Goal: Information Seeking & Learning: Learn about a topic

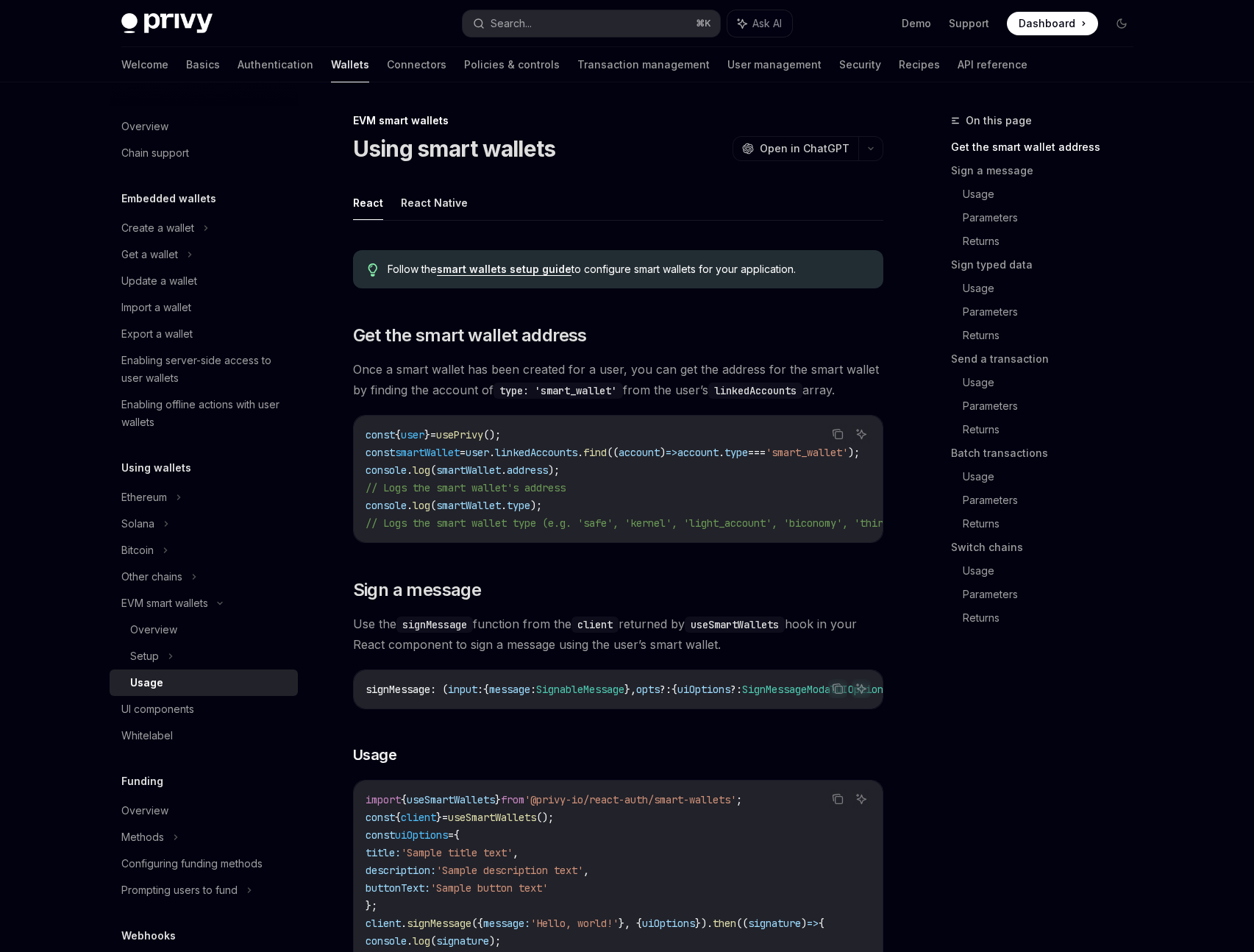
click at [488, 269] on link "smart wallets setup guide" at bounding box center [504, 269] width 134 height 13
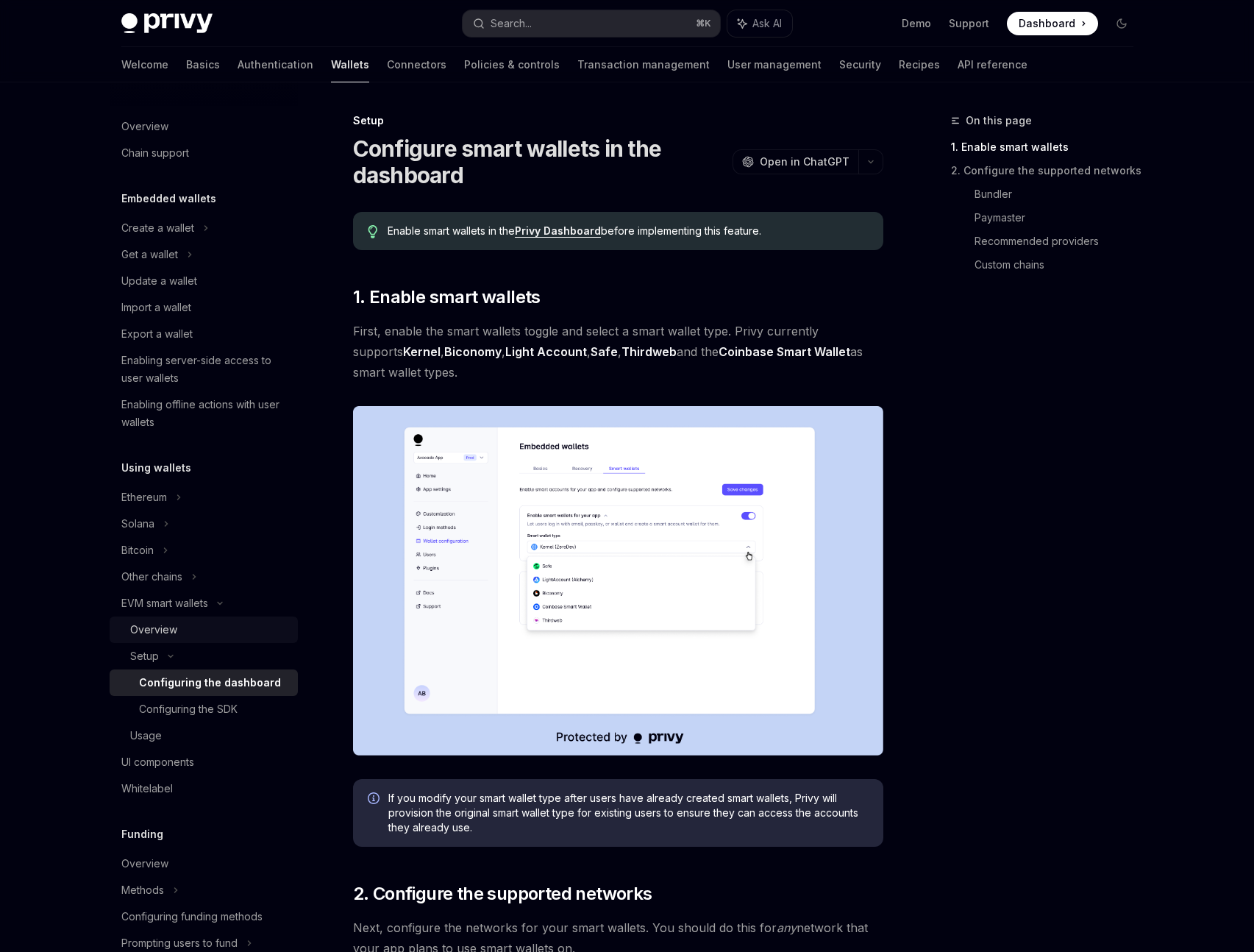
click at [176, 632] on div "Overview" at bounding box center [210, 629] width 159 height 18
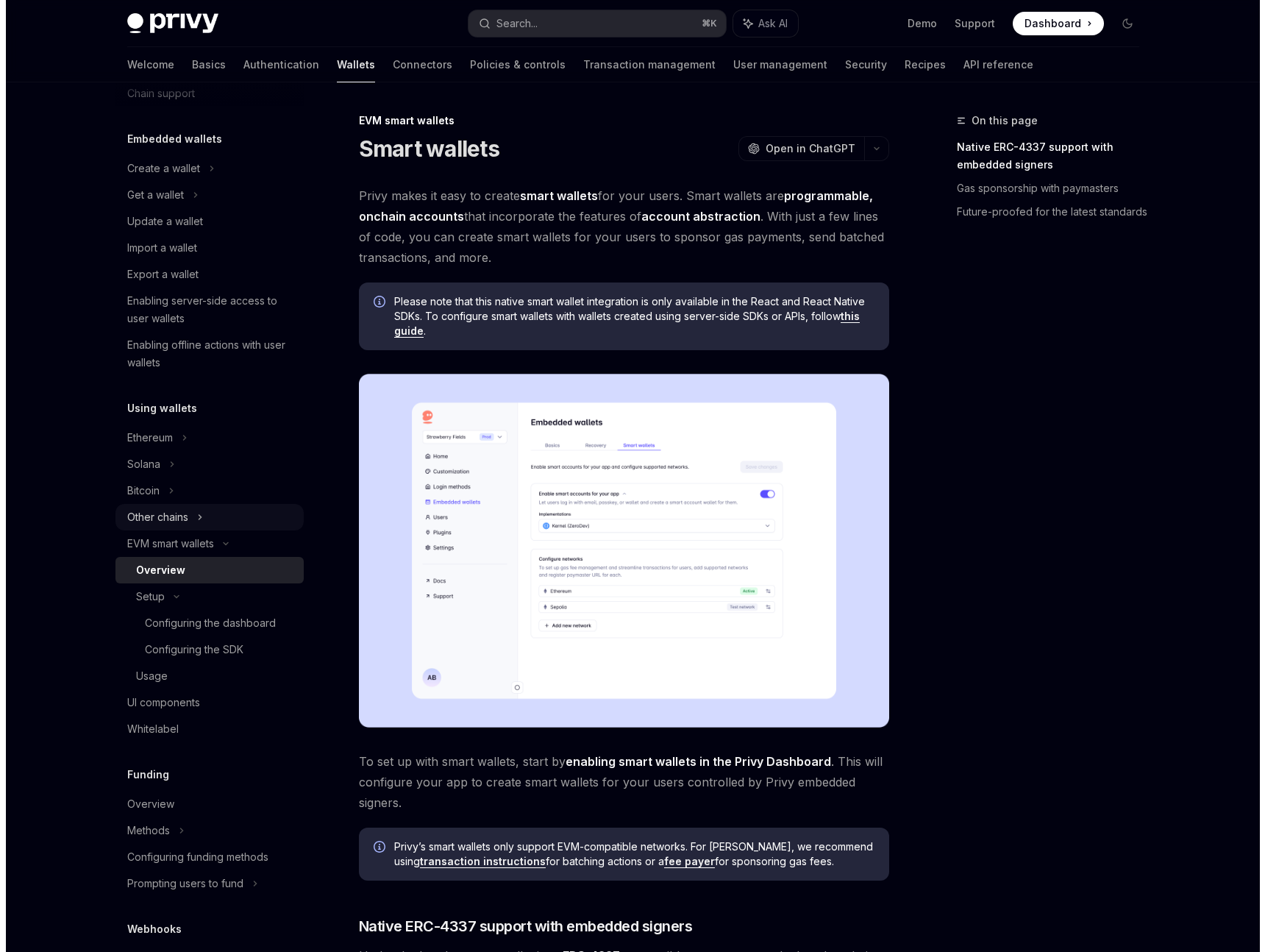
scroll to position [61, 0]
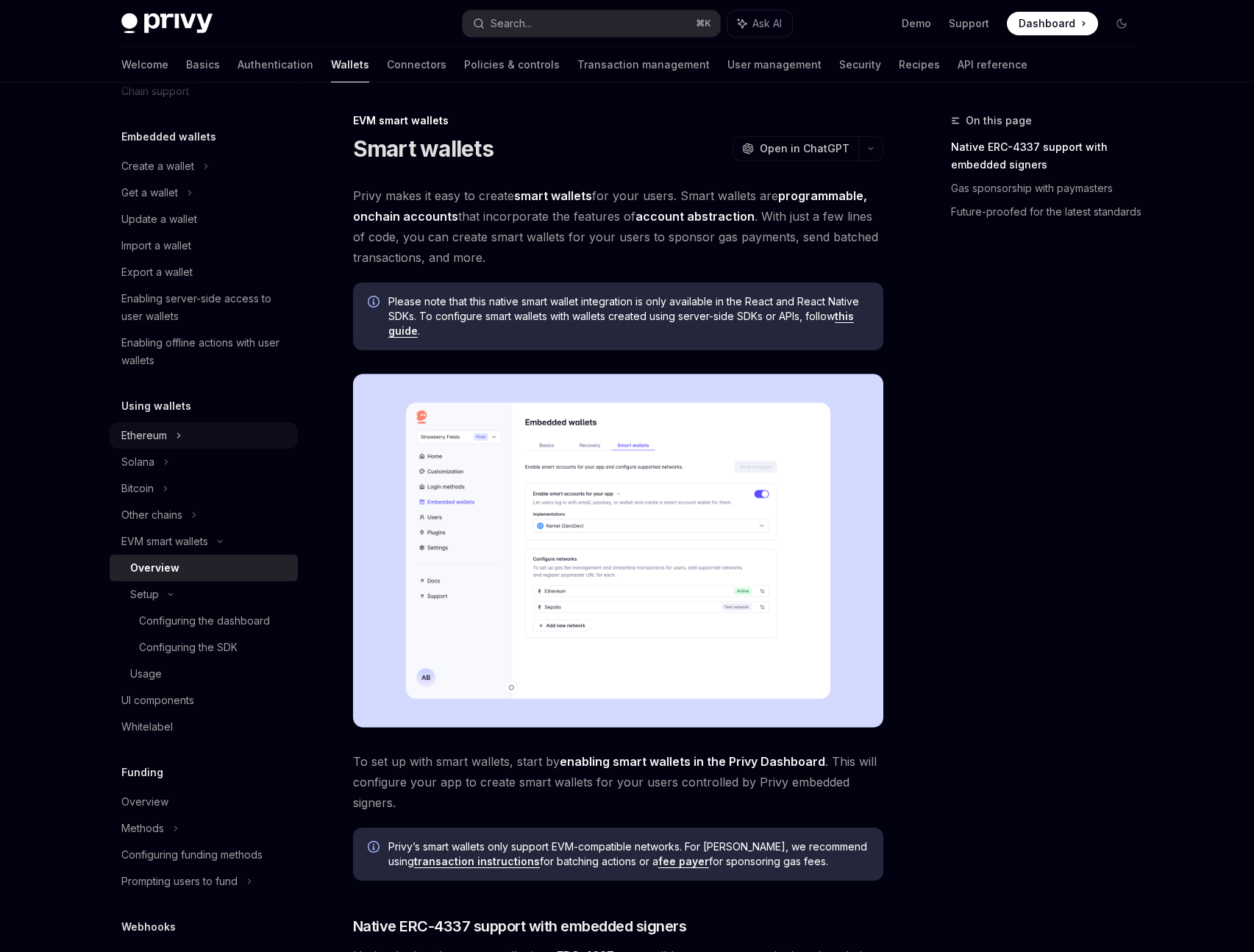
click at [186, 180] on div "Ethereum" at bounding box center [203, 166] width 188 height 26
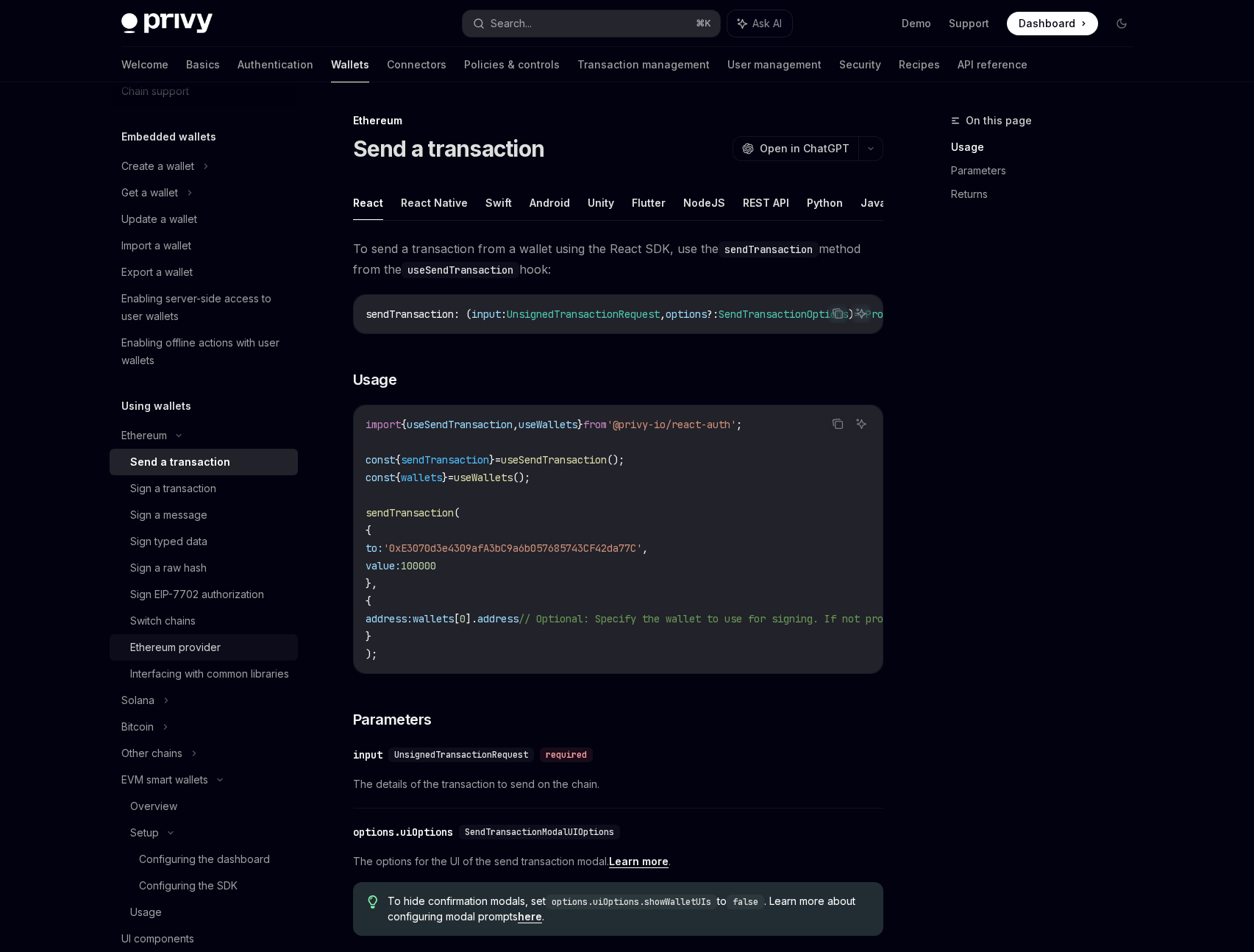
click at [155, 650] on div "Ethereum provider" at bounding box center [176, 646] width 91 height 18
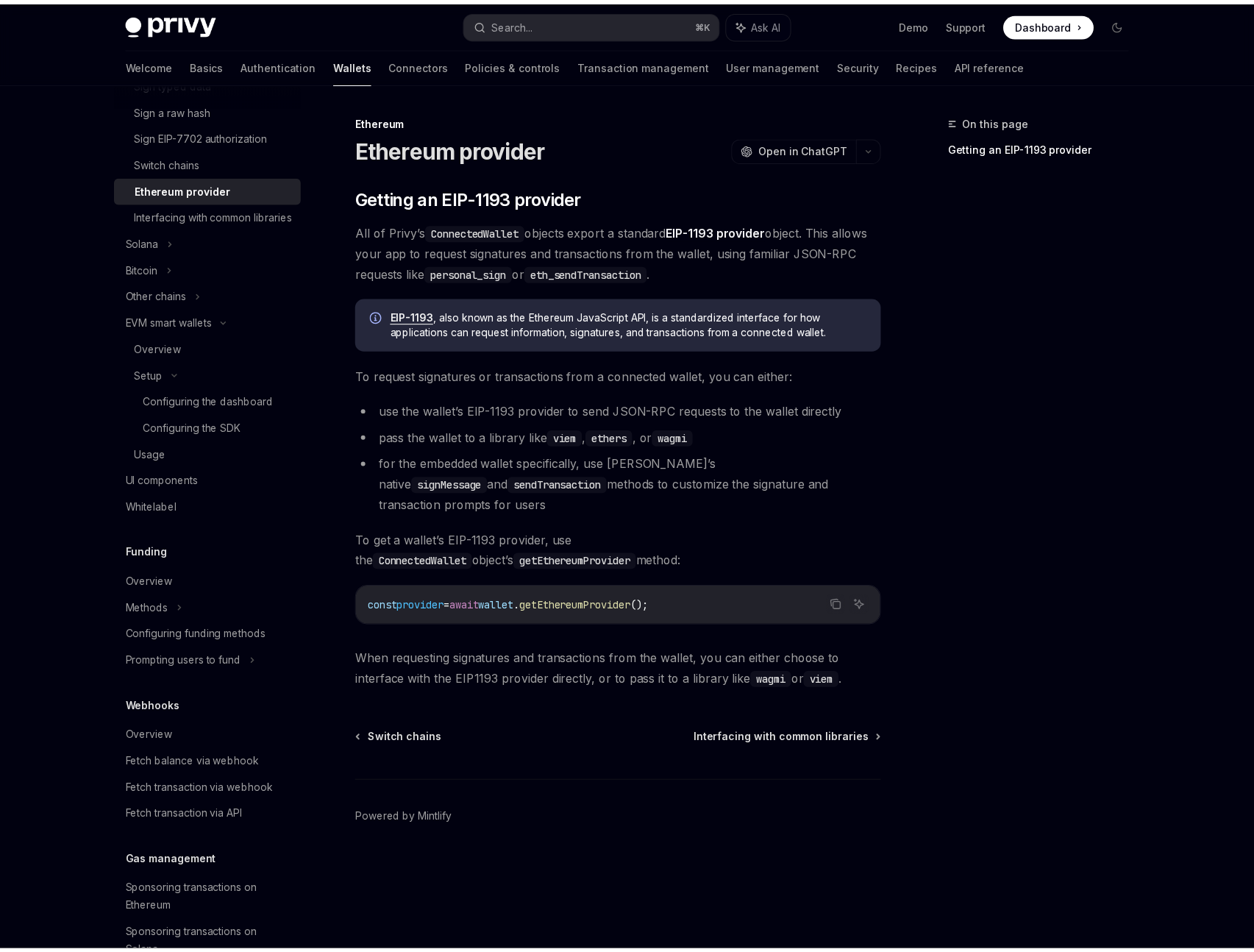
scroll to position [568, 0]
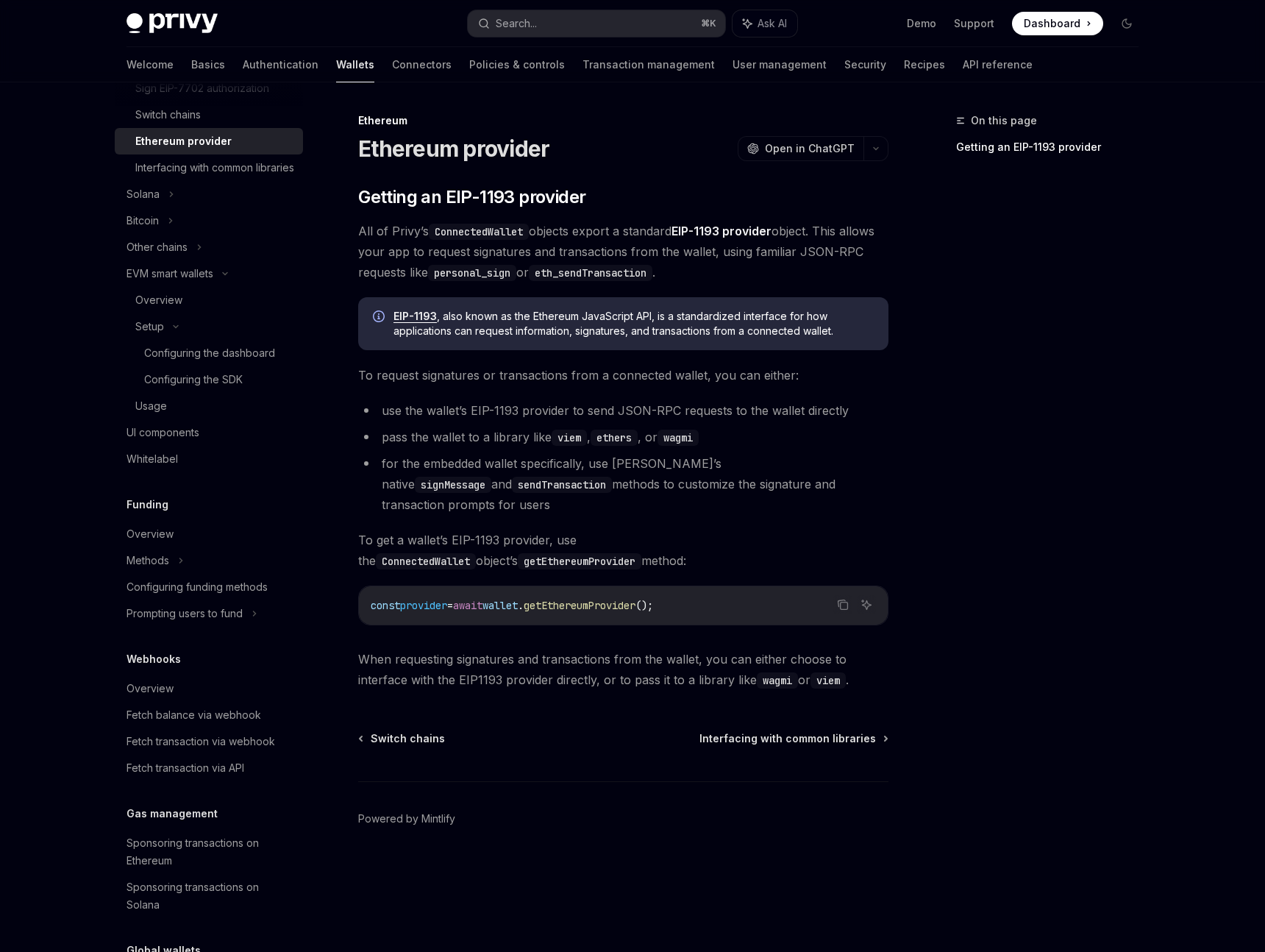
click at [215, 441] on div "UI components" at bounding box center [210, 432] width 167 height 18
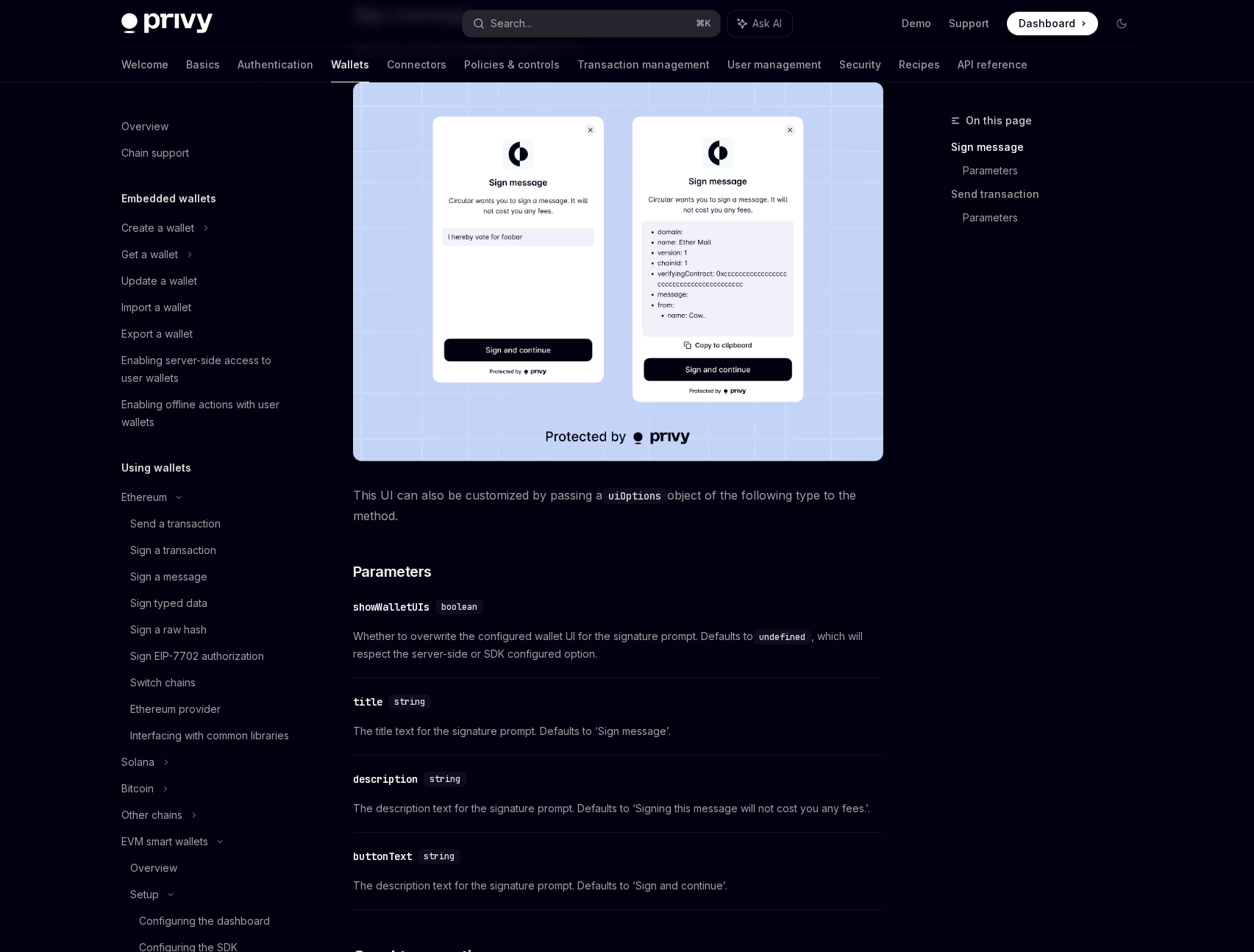
scroll to position [344, 0]
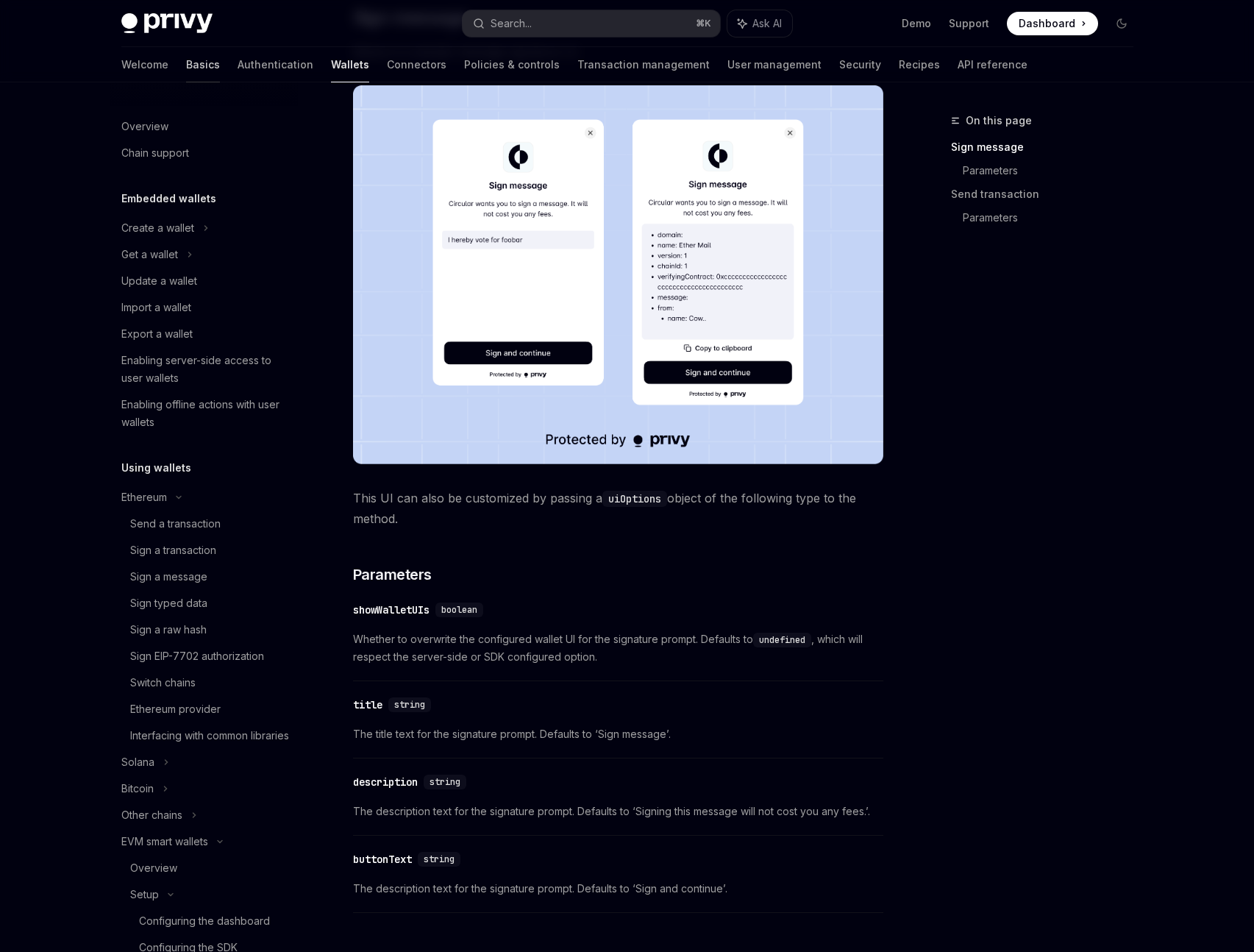
click at [186, 64] on link "Basics" at bounding box center [203, 64] width 34 height 35
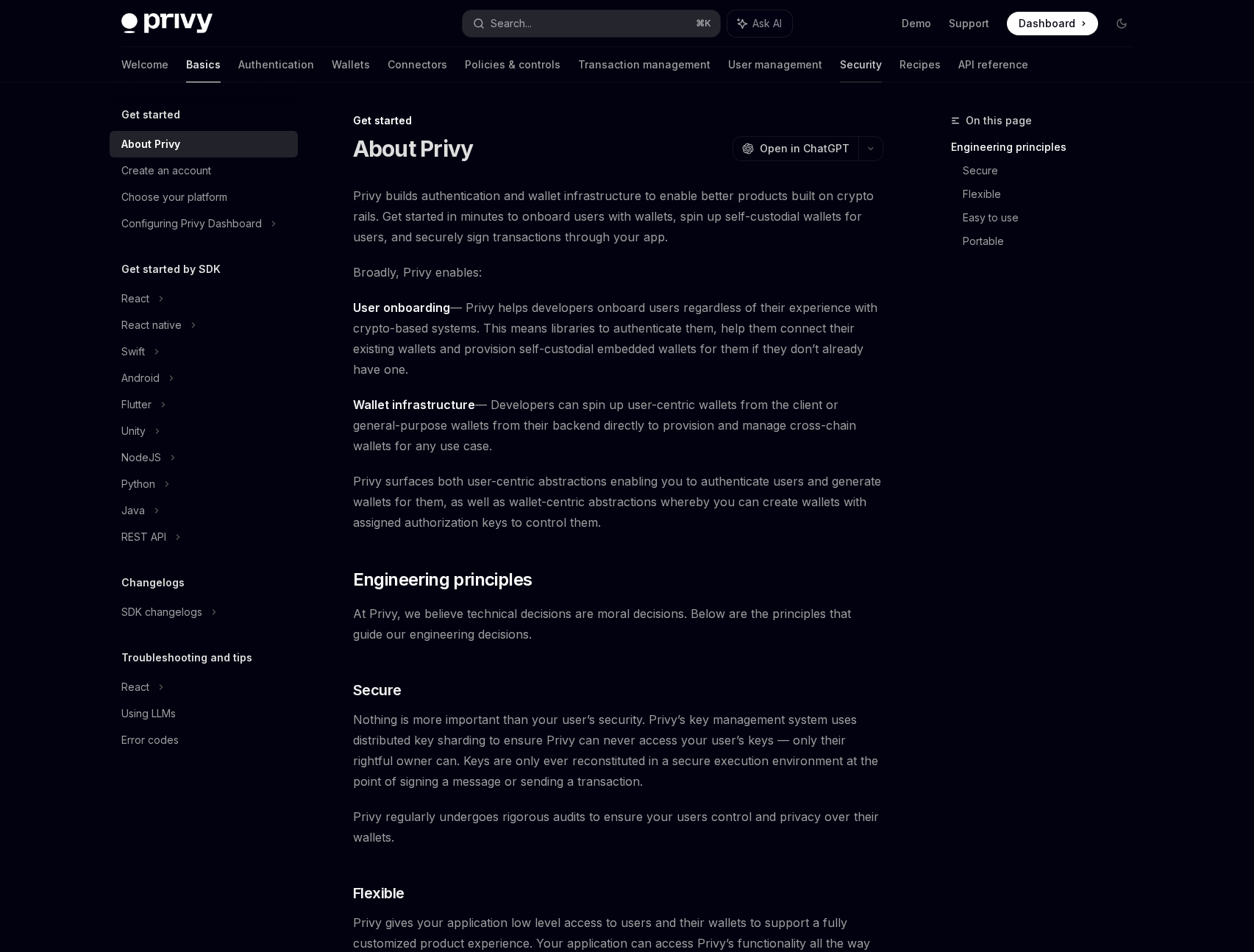
click at [840, 59] on link "Security" at bounding box center [861, 64] width 42 height 35
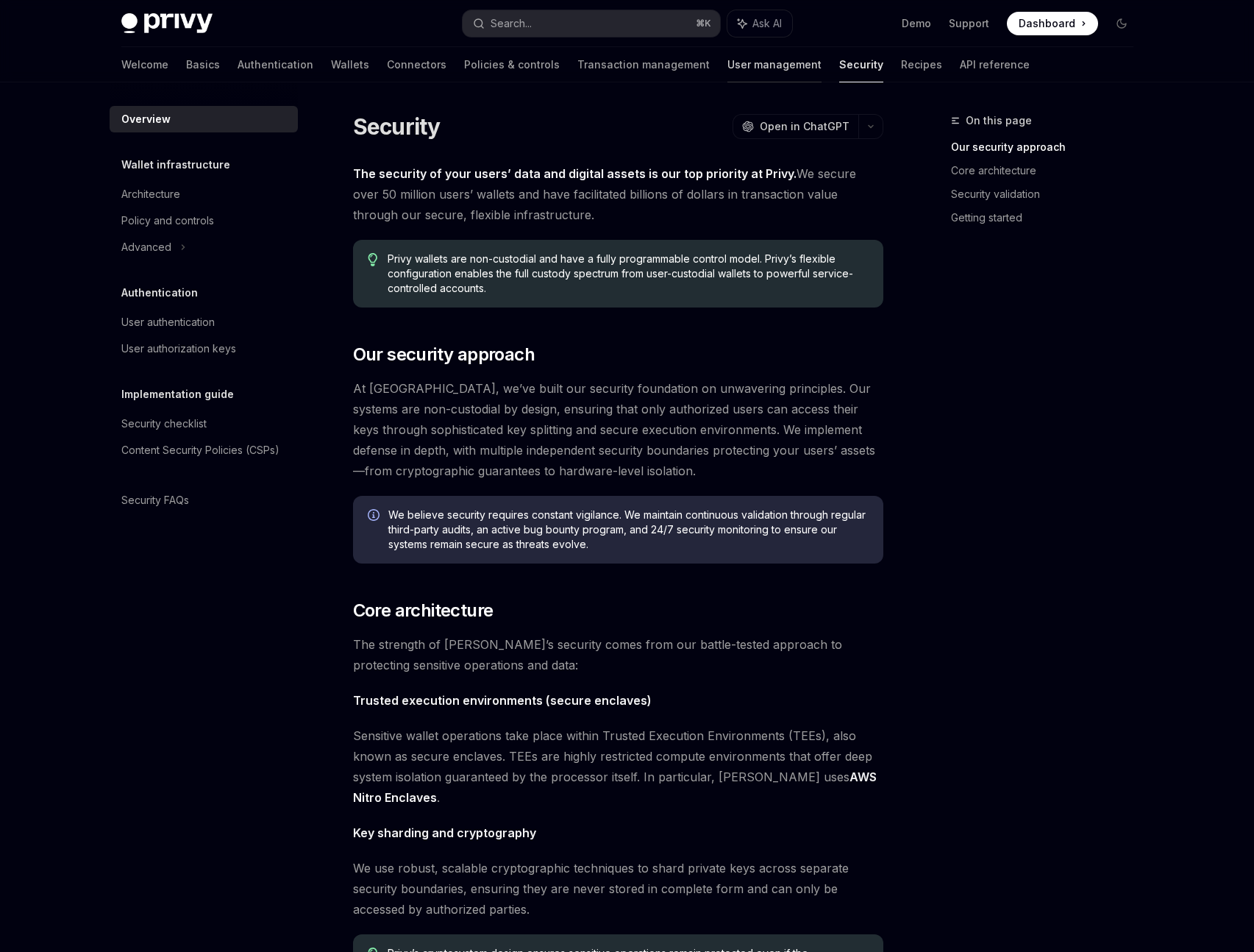
click at [727, 68] on link "User management" at bounding box center [774, 64] width 94 height 35
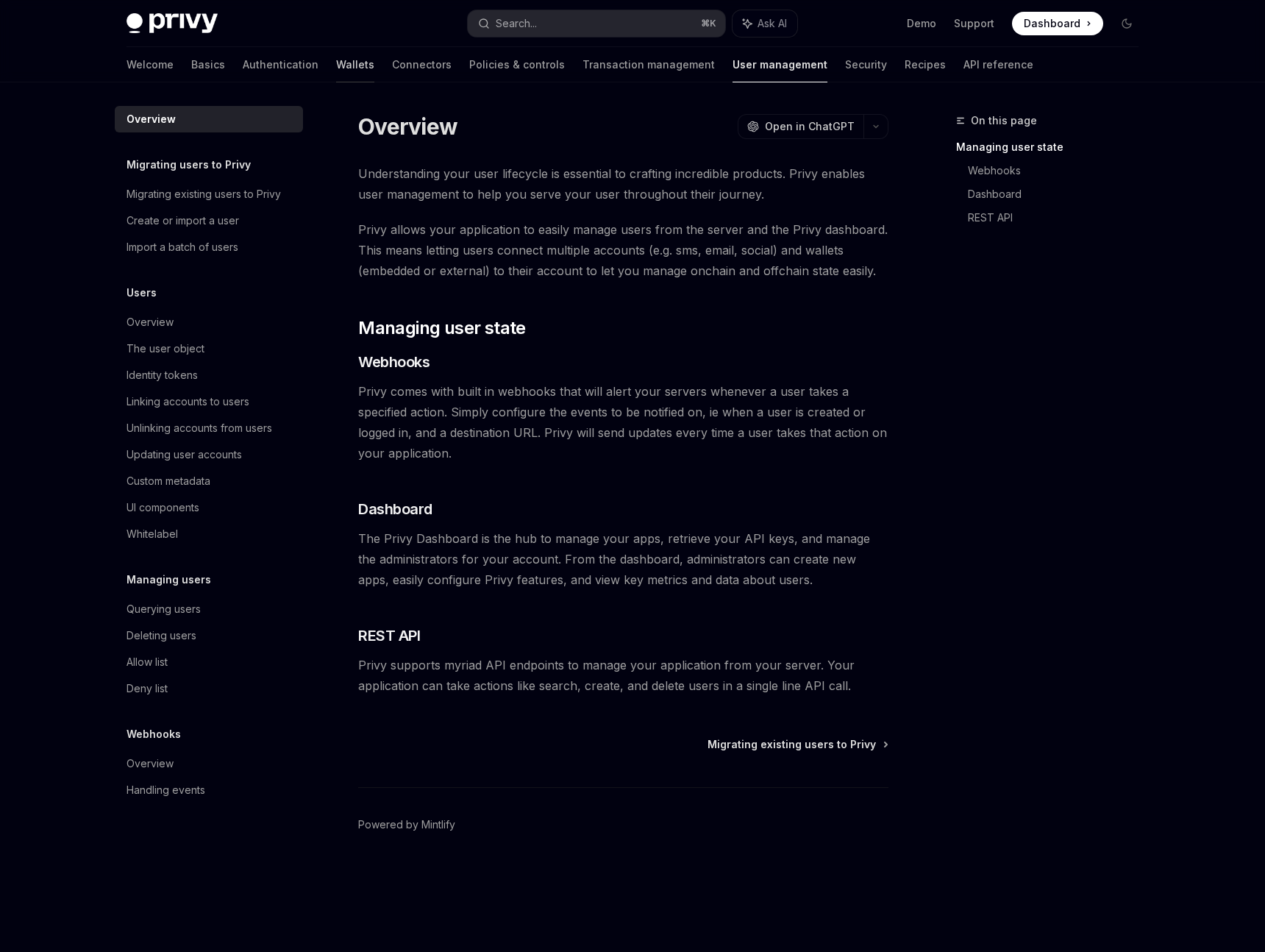
click at [336, 65] on link "Wallets" at bounding box center [355, 64] width 38 height 35
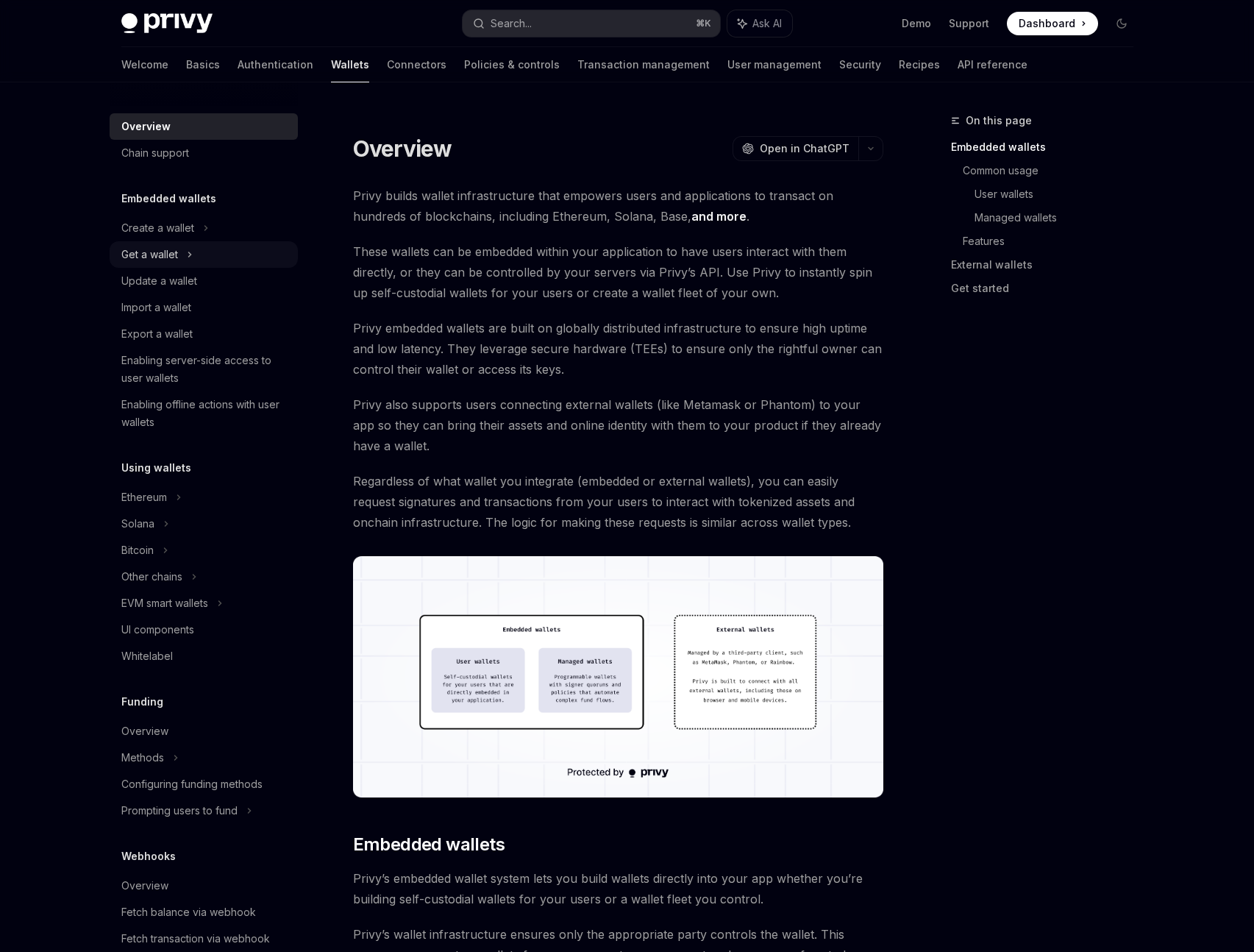
click at [198, 251] on div "Get a wallet" at bounding box center [203, 254] width 188 height 26
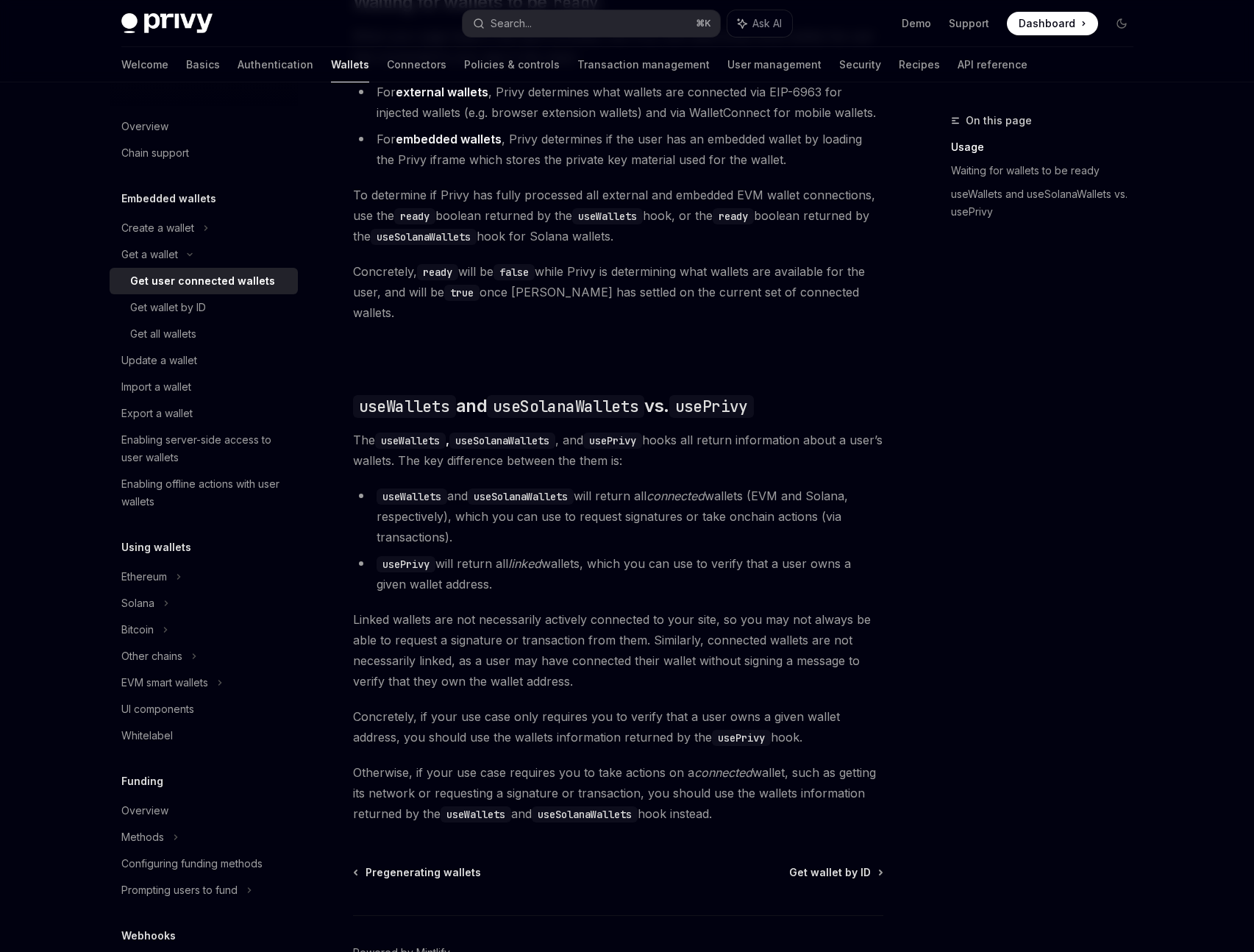
scroll to position [1036, 0]
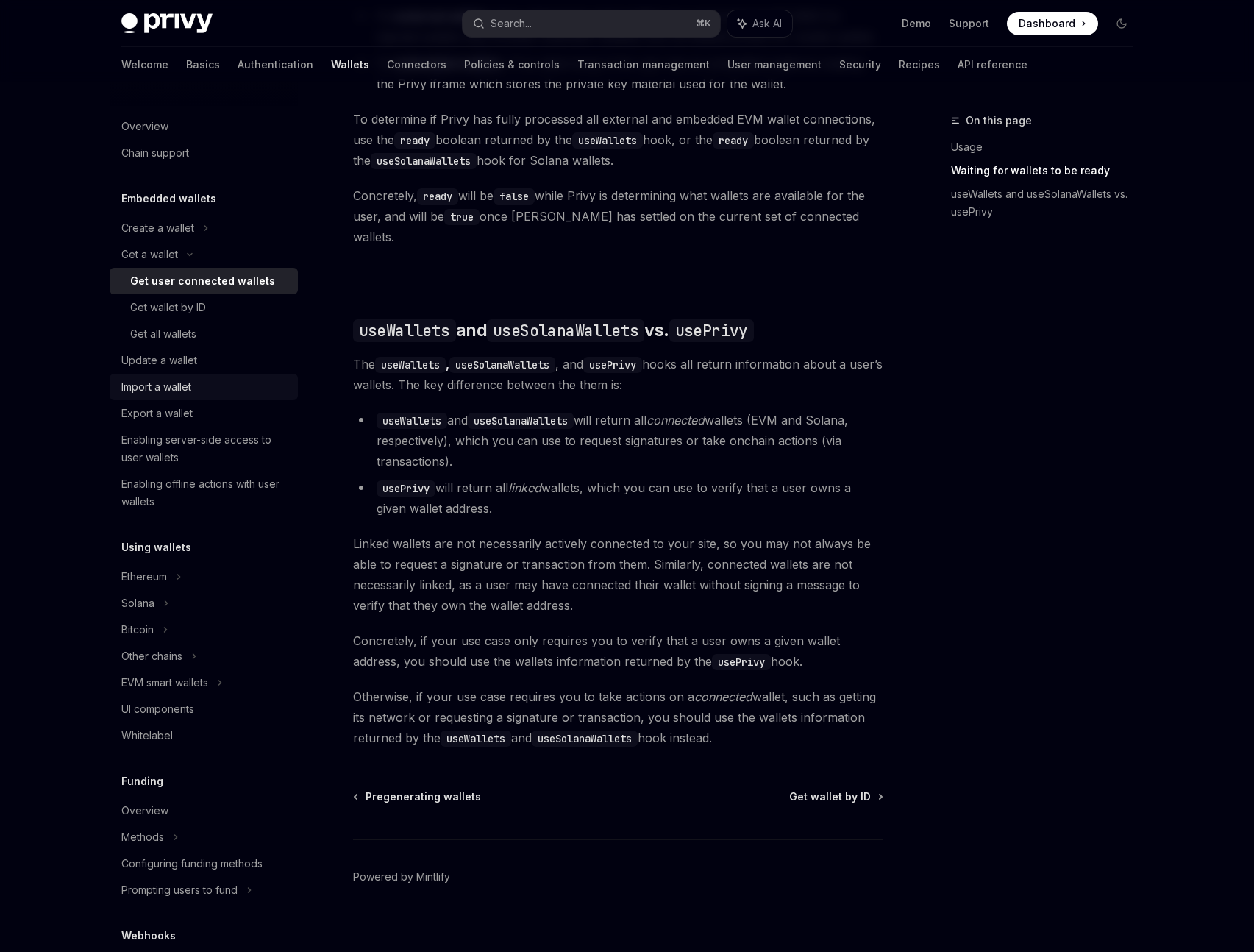
click at [185, 385] on div "Import a wallet" at bounding box center [156, 386] width 70 height 18
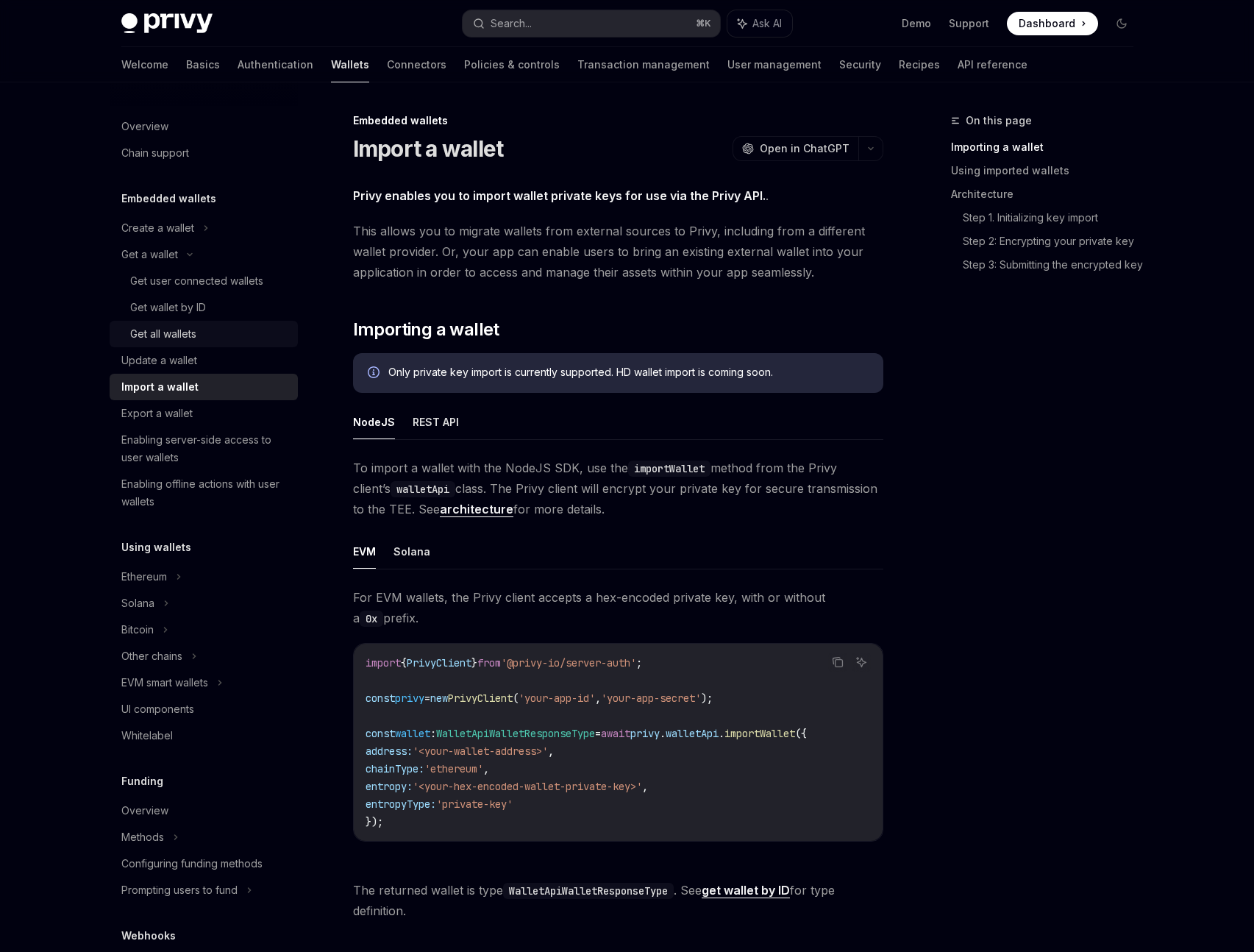
click at [217, 325] on div "Get all wallets" at bounding box center [210, 333] width 159 height 18
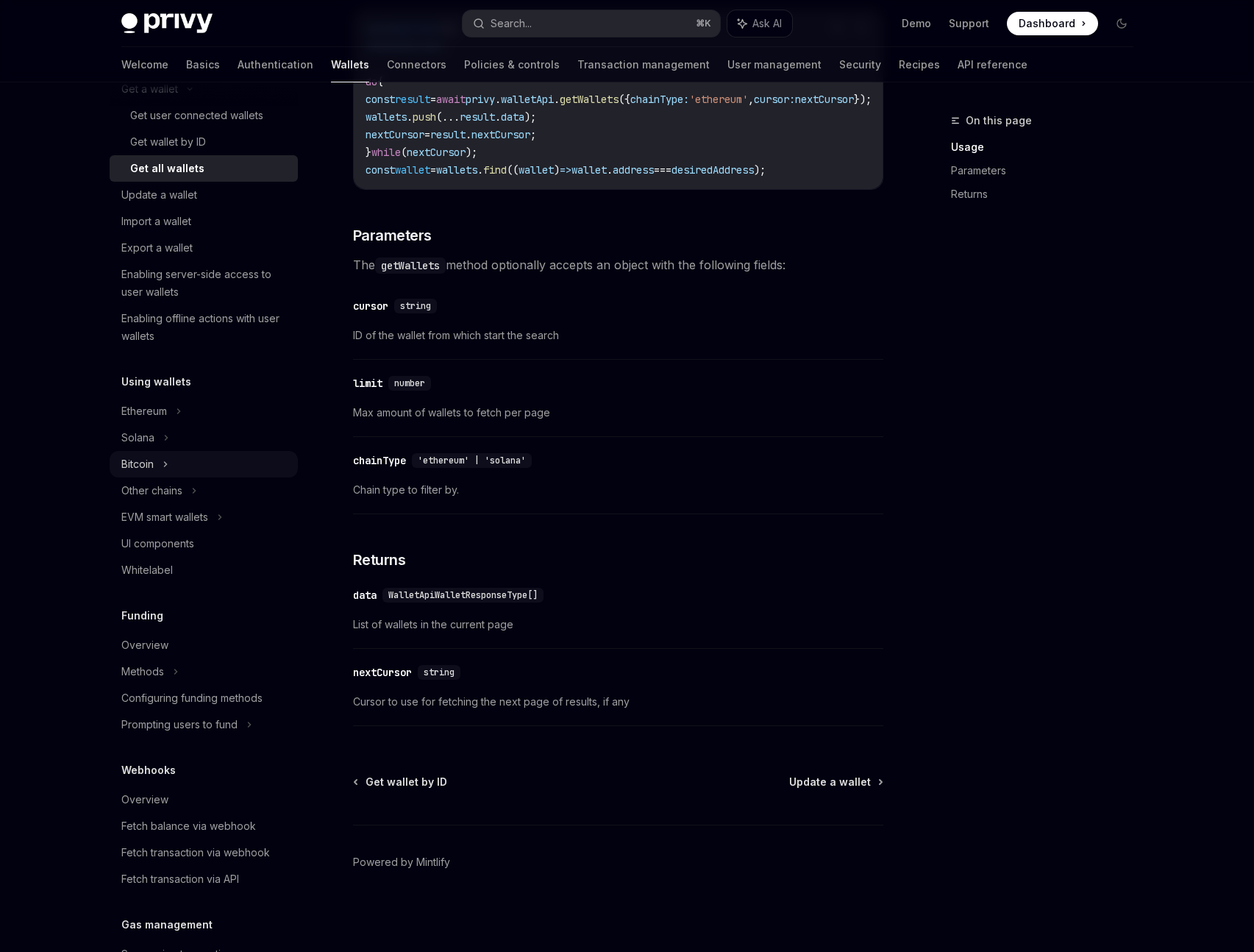
scroll to position [210, 0]
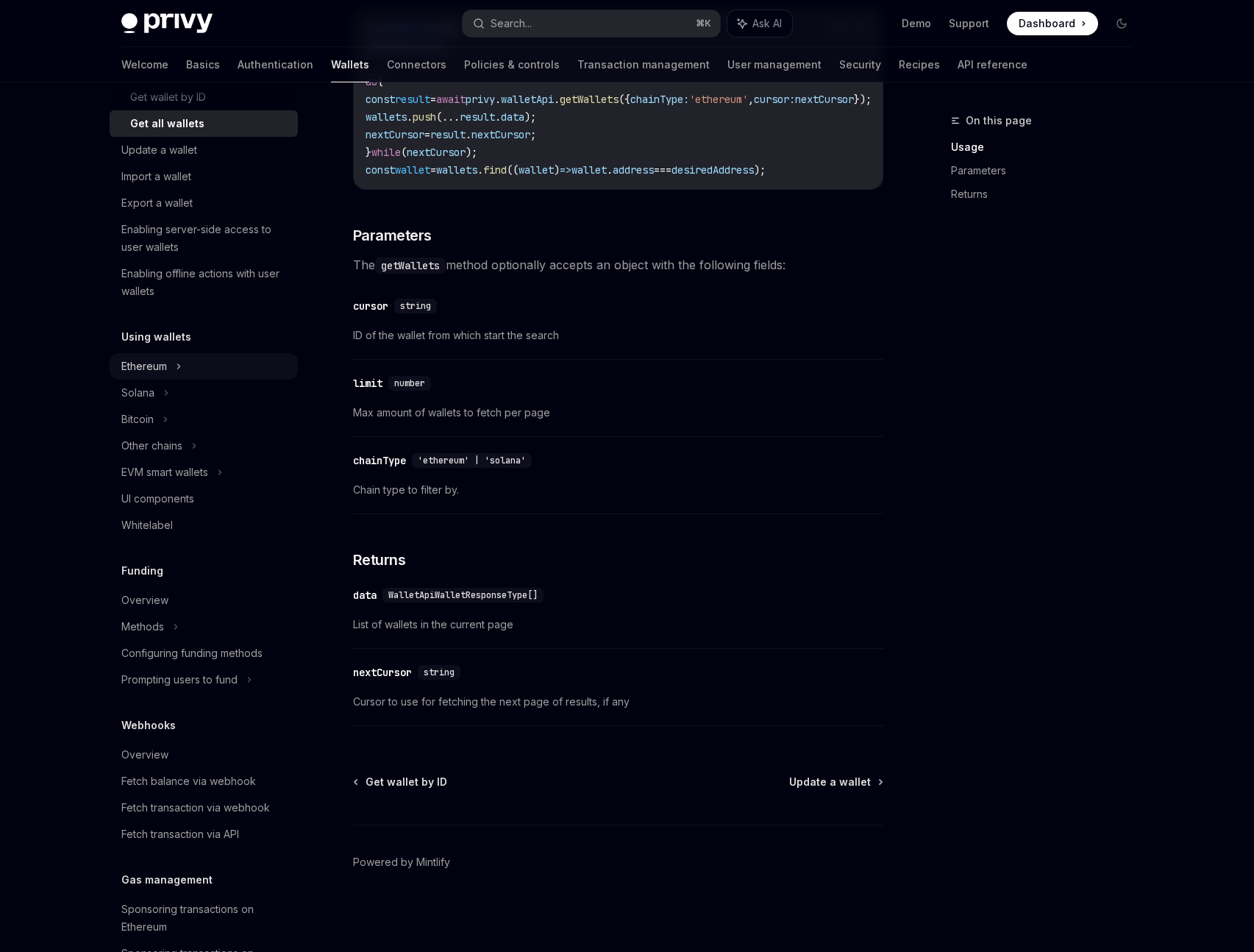
click at [203, 26] on icon at bounding box center [206, 17] width 6 height 18
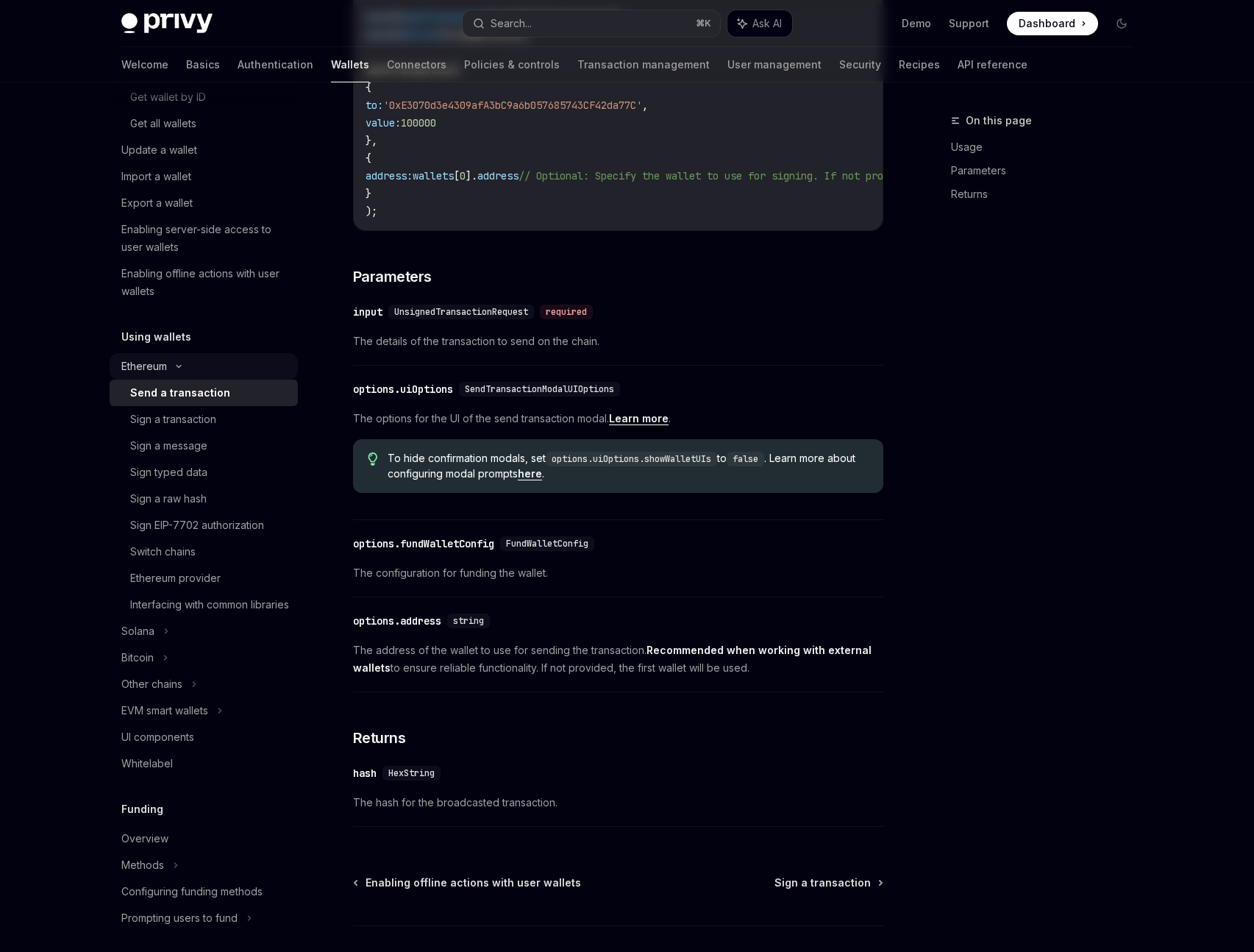
type textarea "*"
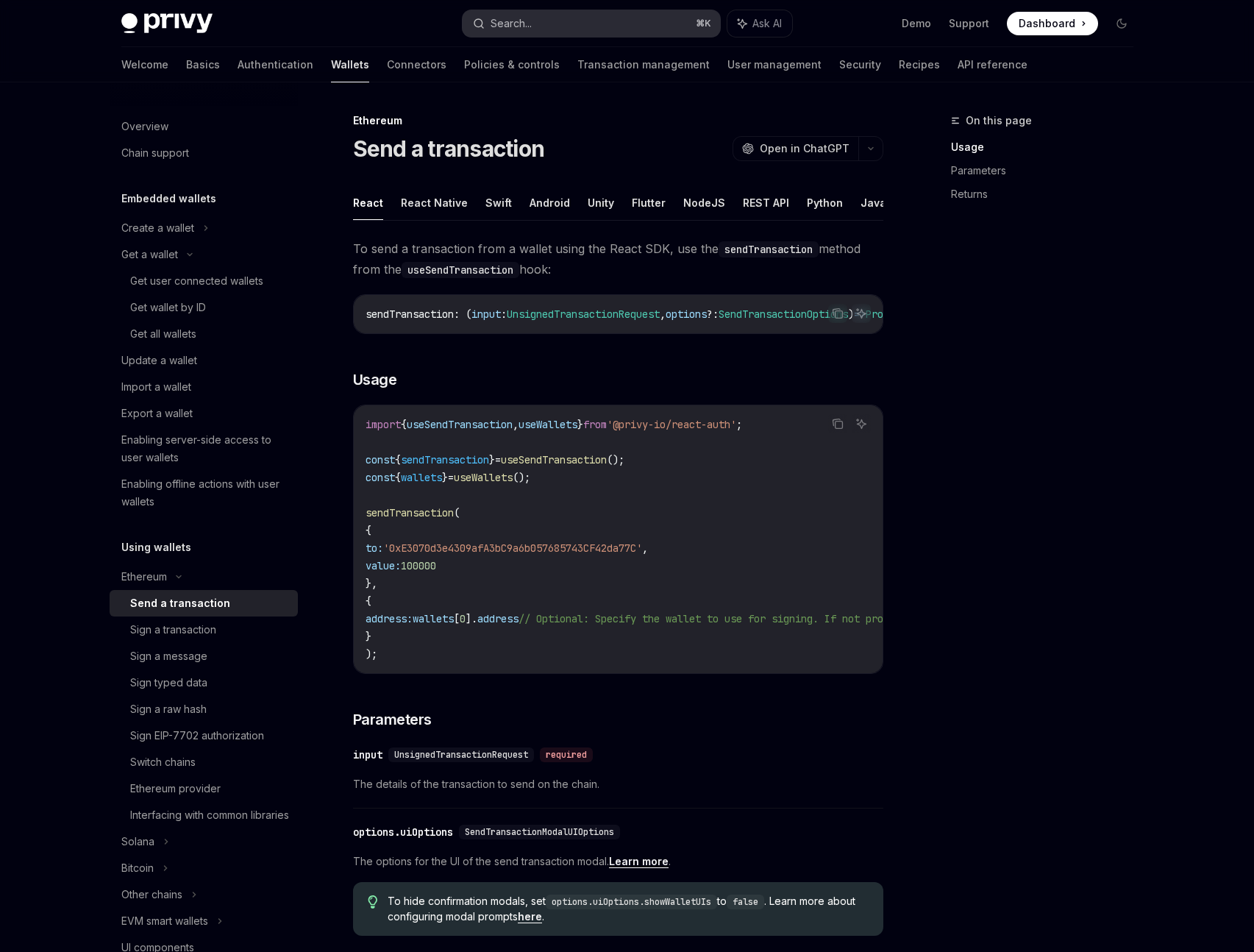
click at [552, 18] on button "Search... ⌘ K" at bounding box center [591, 23] width 257 height 26
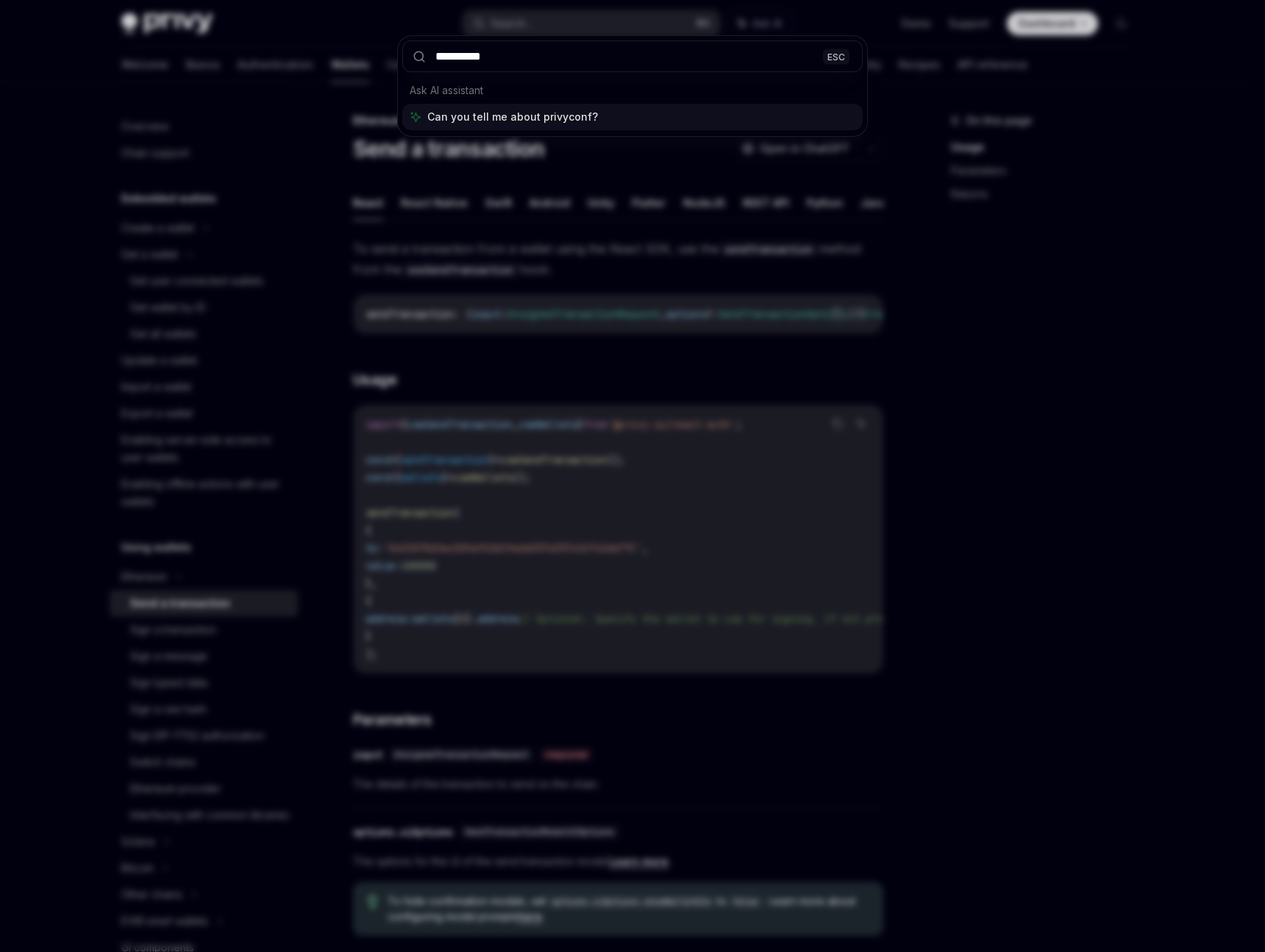
type input "**********"
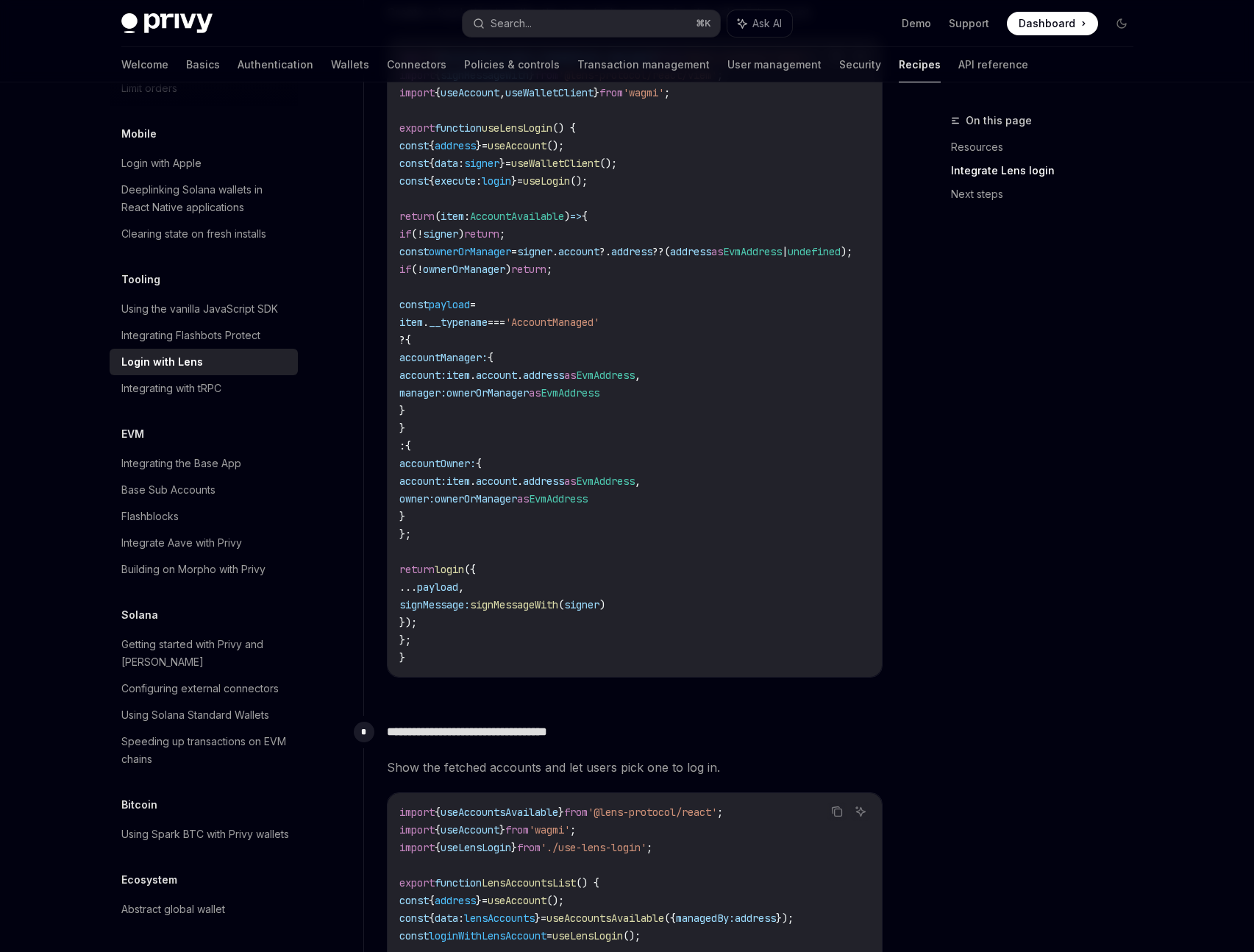
scroll to position [1716, 0]
click at [535, 36] on div "Privy Docs home page Search... ⌘ K Ask AI Demo Support Dashboard Dashboard Sear…" at bounding box center [627, 23] width 1012 height 47
click at [610, 24] on button "Search... ⌘ K" at bounding box center [591, 23] width 257 height 26
type textarea "*"
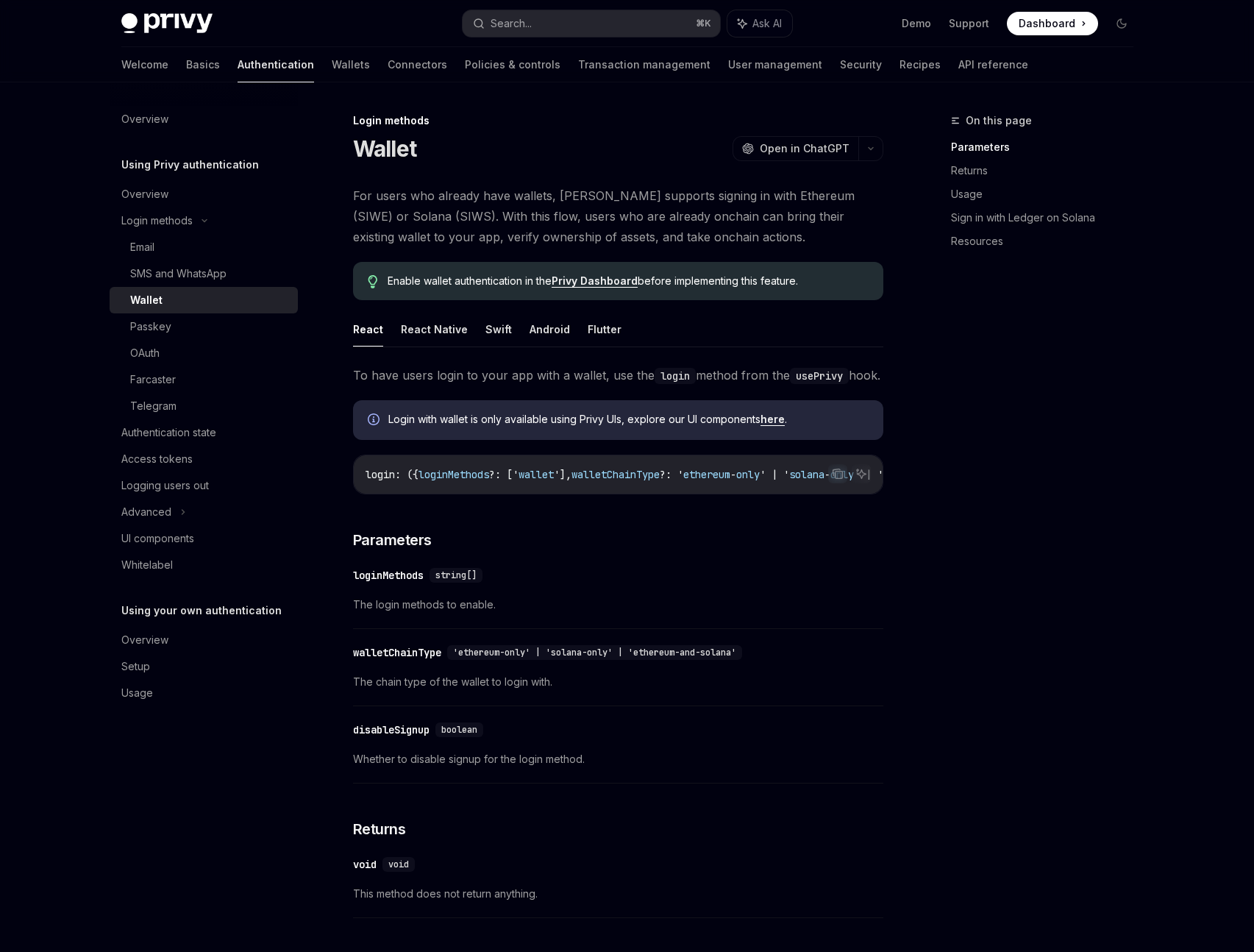
click at [557, 421] on div "Login with wallet is only available using Privy UIs, explore our UI components …" at bounding box center [618, 420] width 531 height 40
